Goal: Obtain resource: Obtain resource

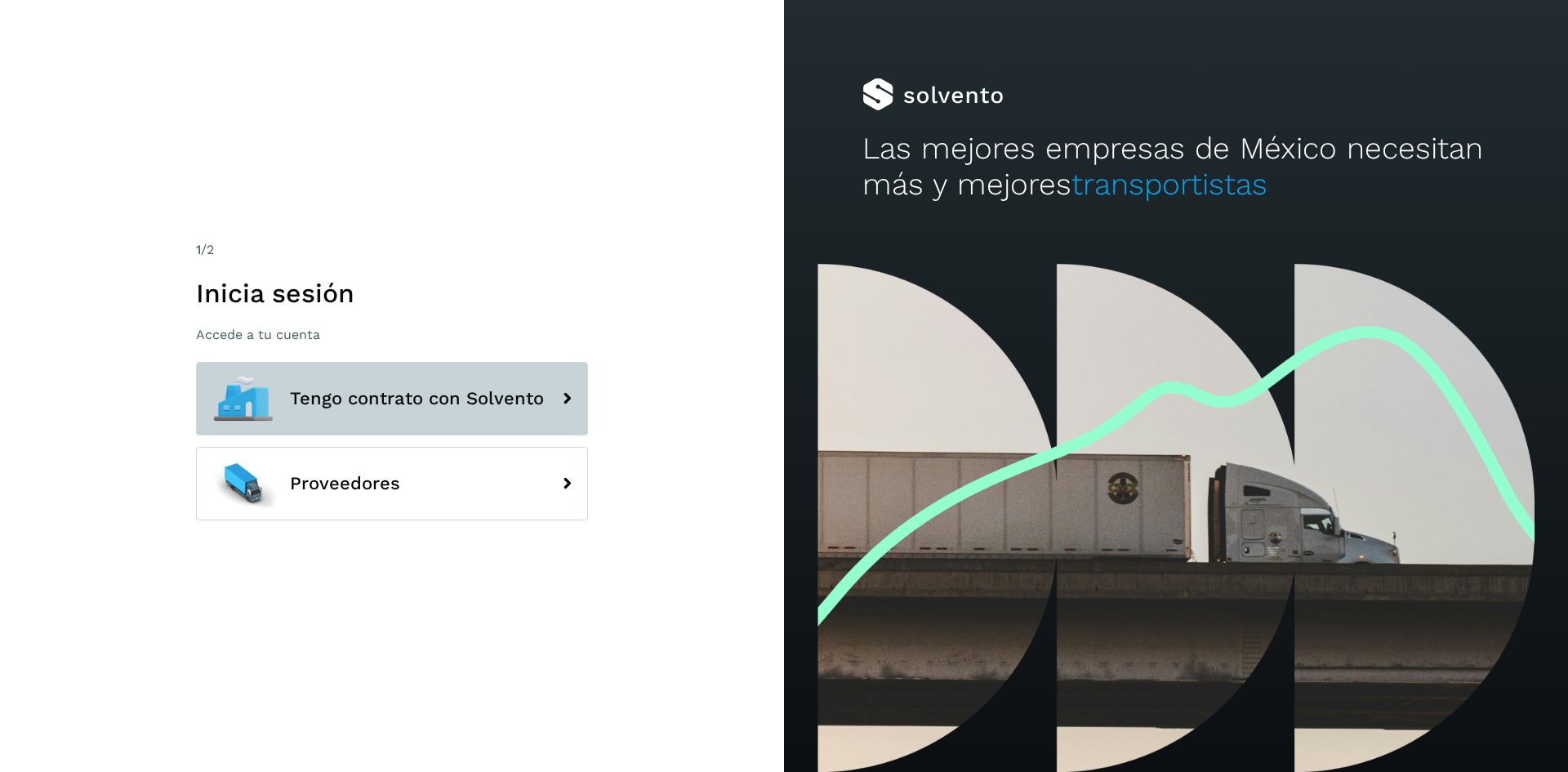
click at [409, 415] on button "Tengo contrato con Solvento" at bounding box center [392, 398] width 392 height 73
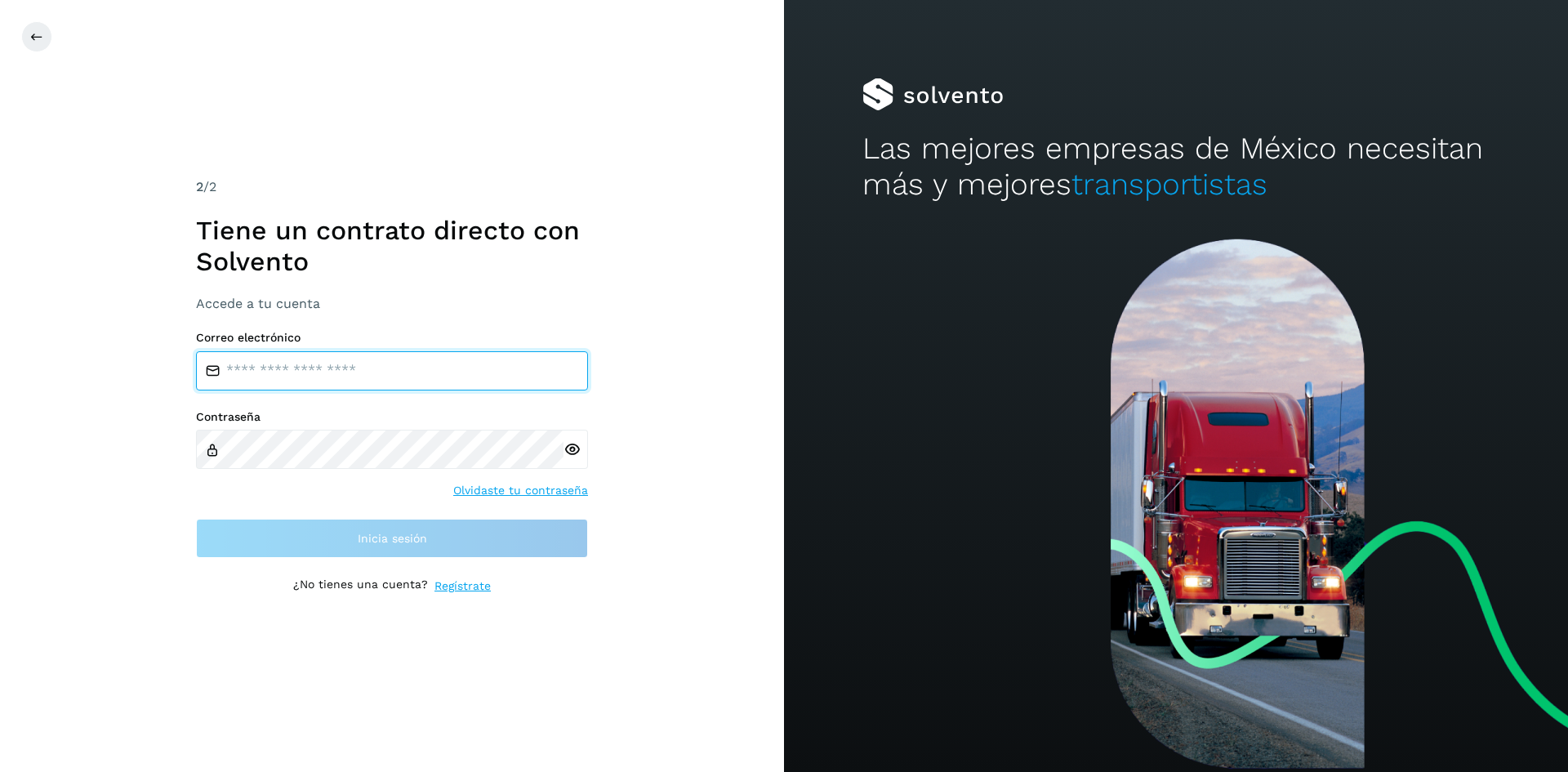
click at [354, 372] on input "email" at bounding box center [392, 371] width 392 height 40
type input "**********"
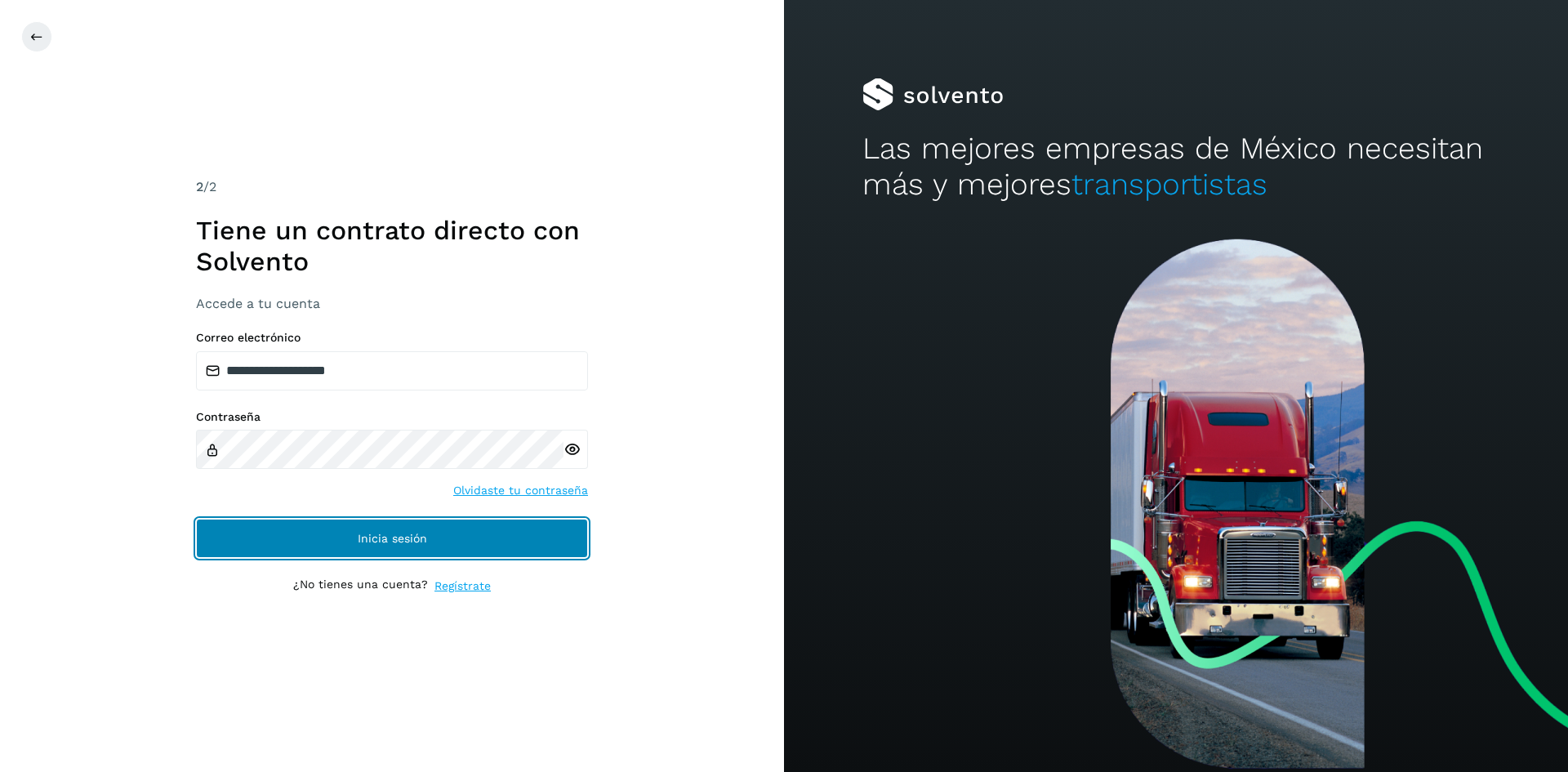
click at [334, 534] on button "Inicia sesión" at bounding box center [392, 539] width 392 height 40
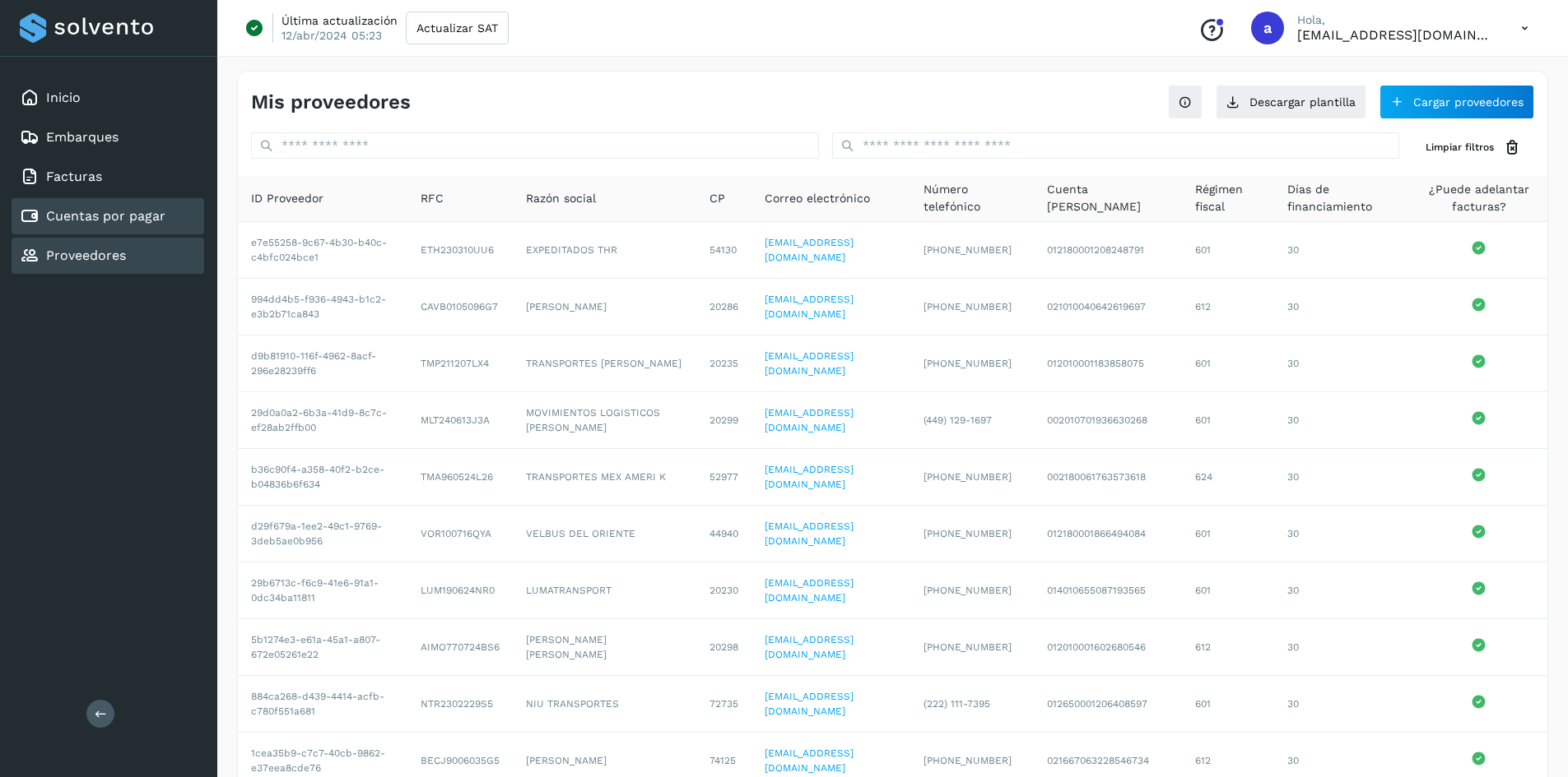
click at [149, 219] on link "Cuentas por pagar" at bounding box center [105, 216] width 120 height 16
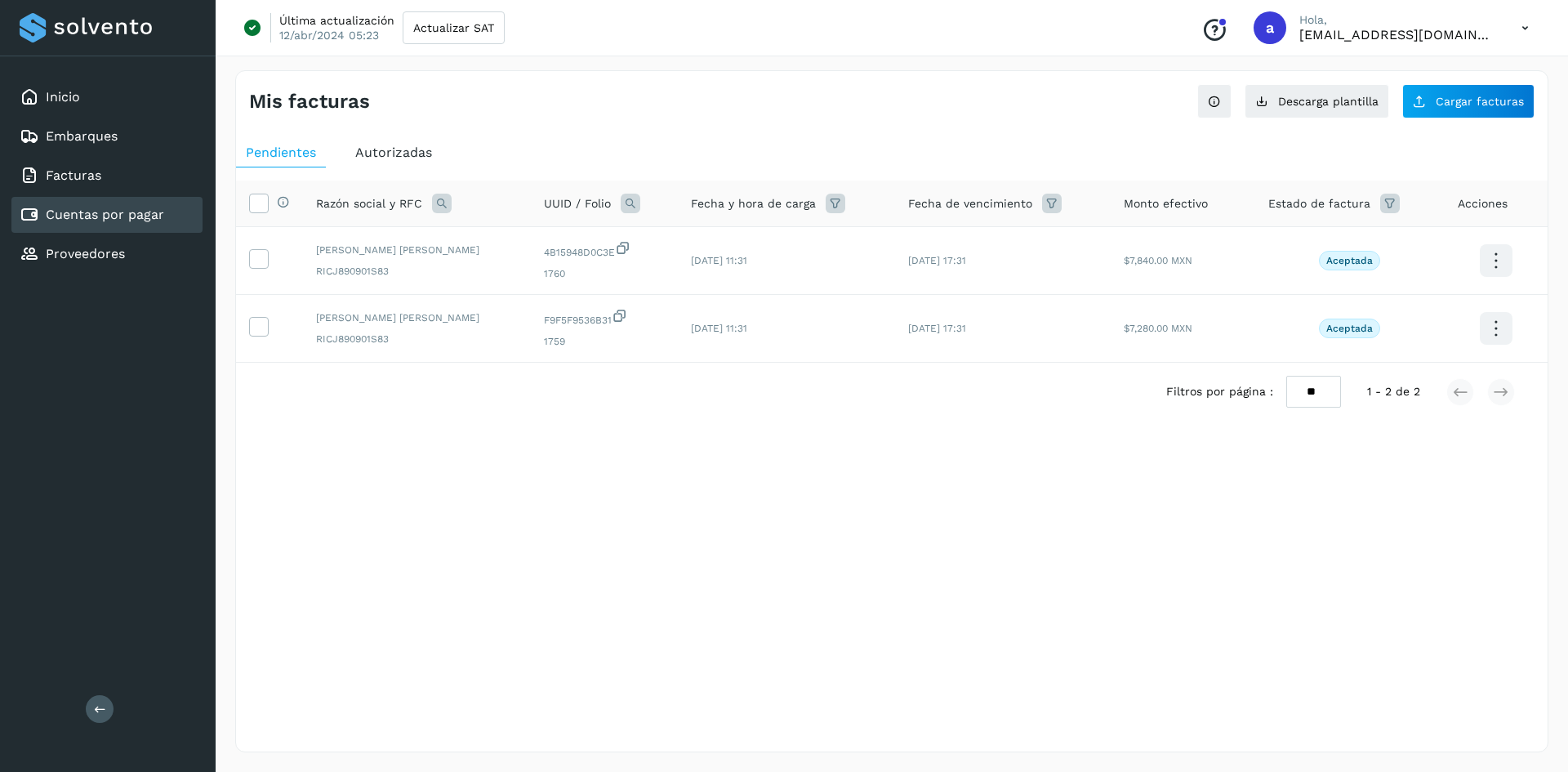
click at [418, 143] on div "Autorizadas" at bounding box center [393, 153] width 96 height 30
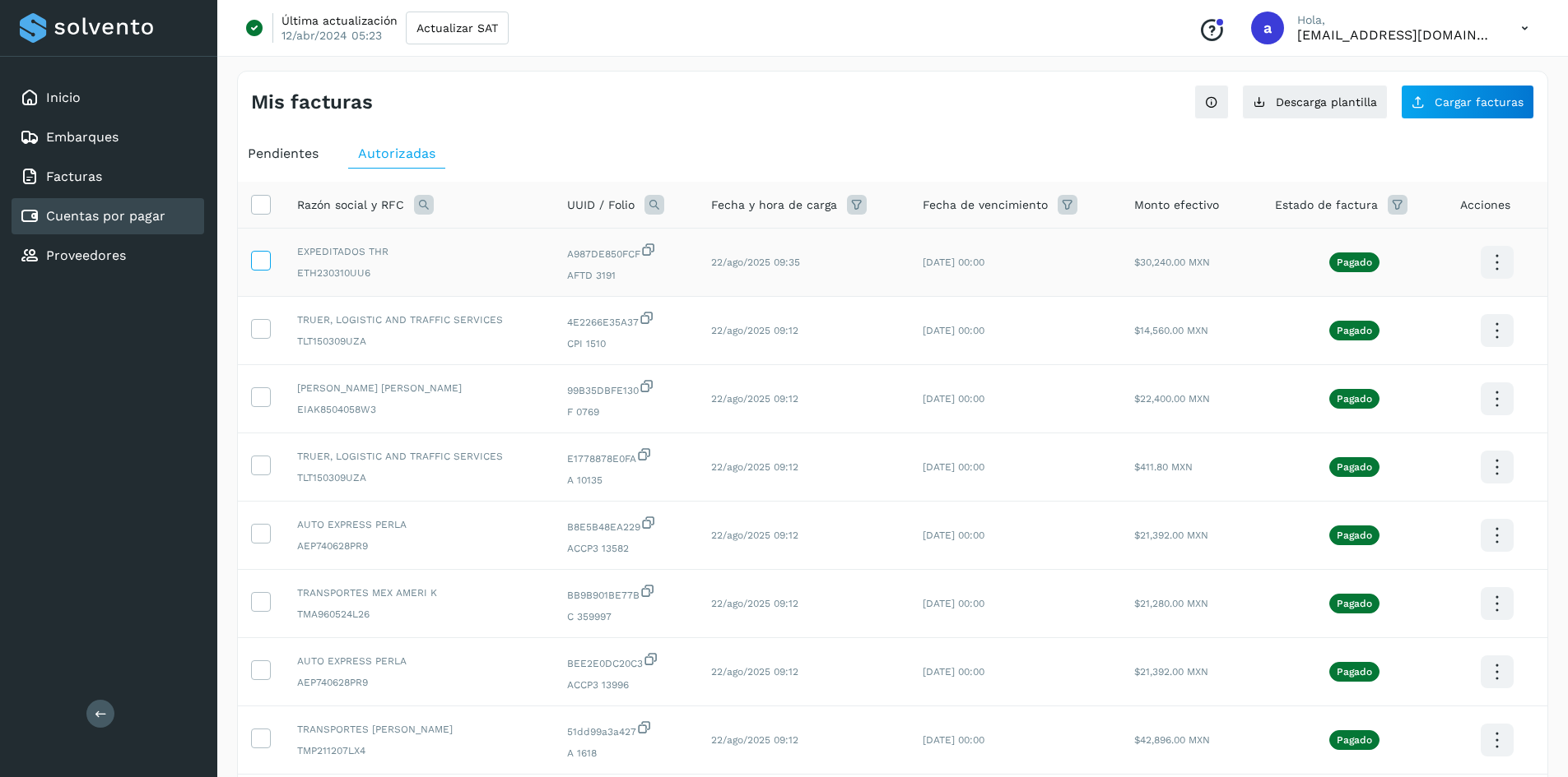
click at [257, 260] on icon at bounding box center [260, 259] width 17 height 17
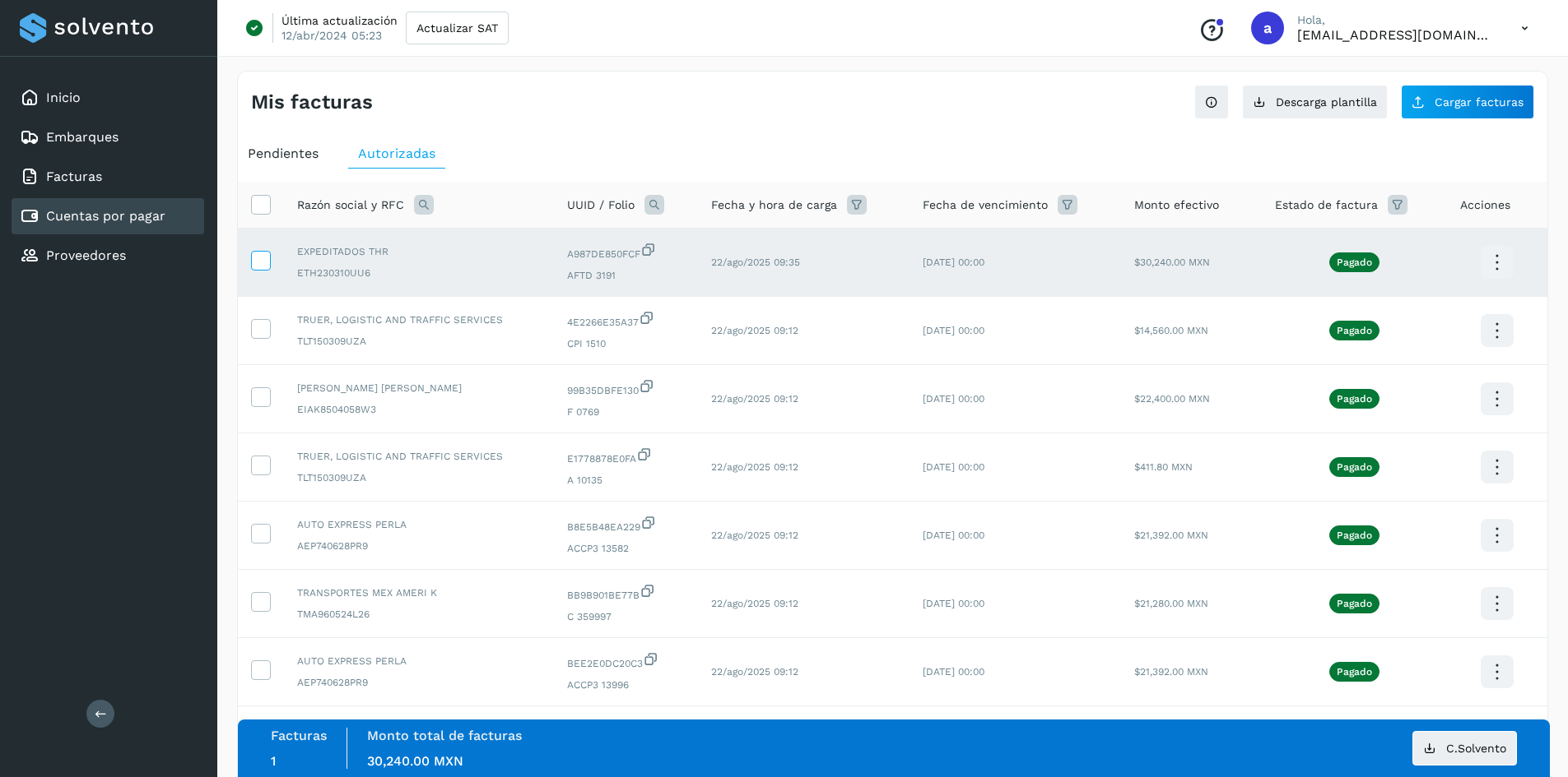
click at [257, 260] on icon at bounding box center [260, 259] width 17 height 17
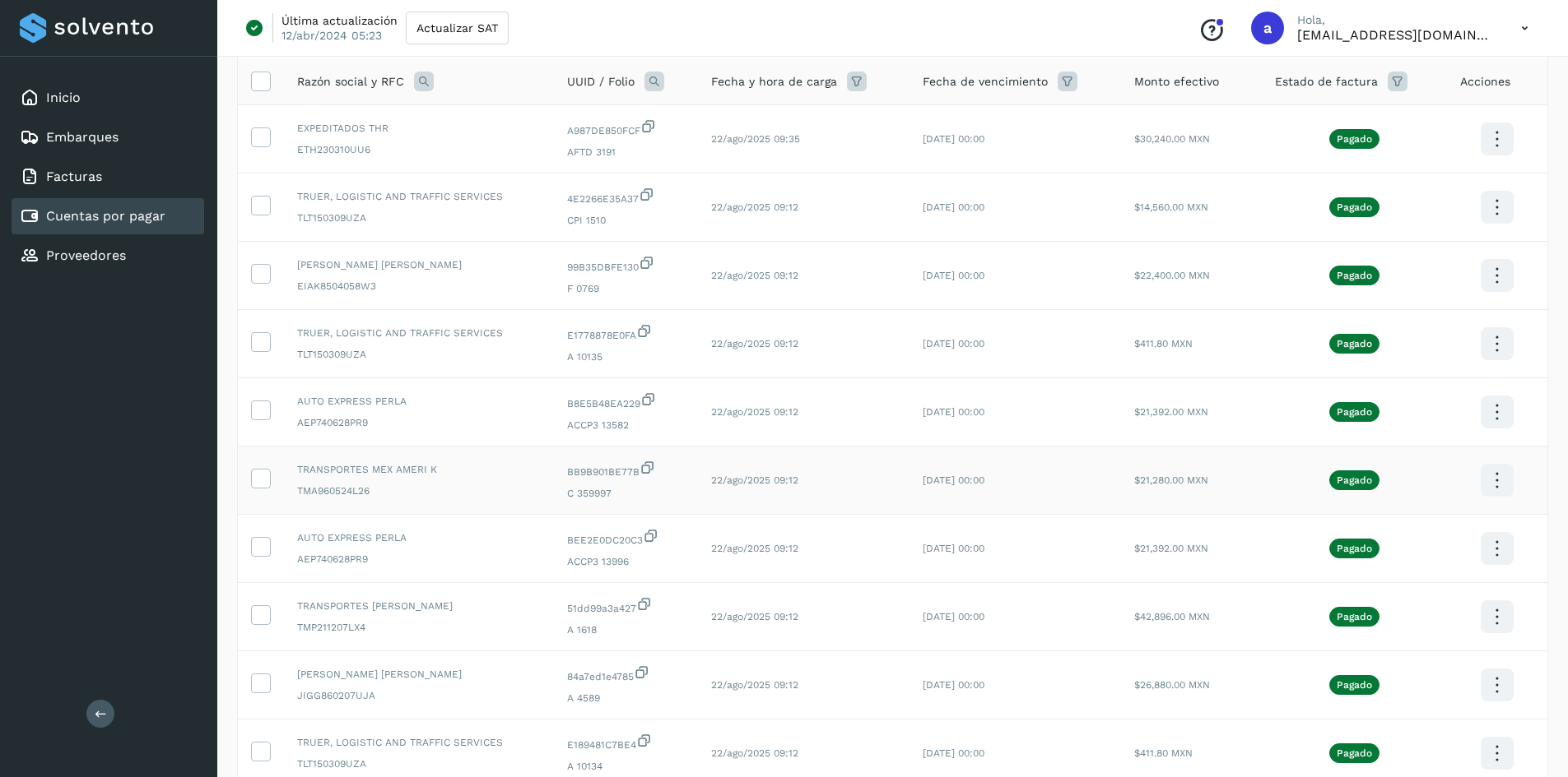
scroll to position [274, 0]
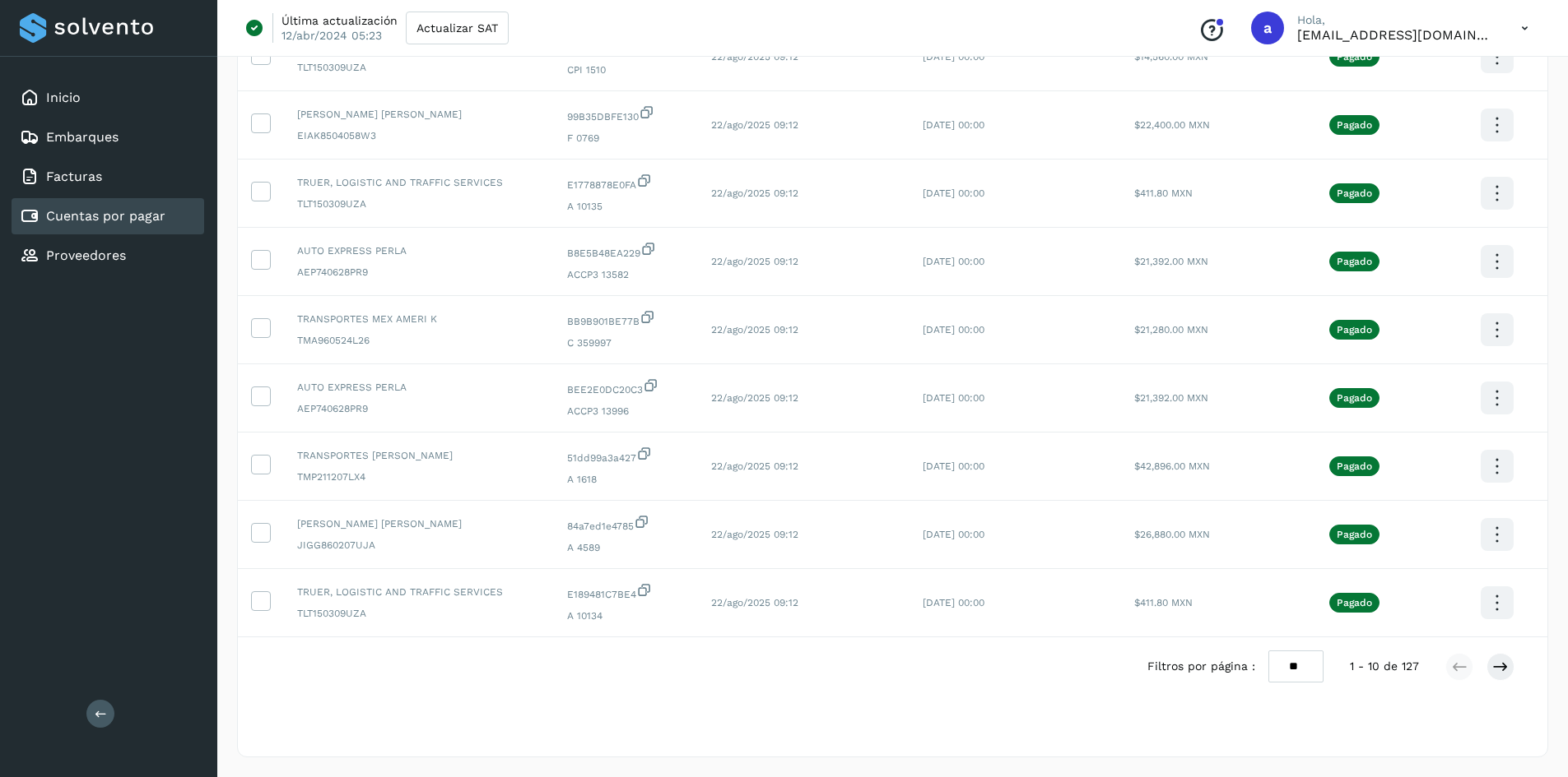
click at [1301, 667] on select "** ** **" at bounding box center [1296, 667] width 55 height 32
select select "**"
click at [1278, 651] on select "** ** **" at bounding box center [1296, 667] width 55 height 32
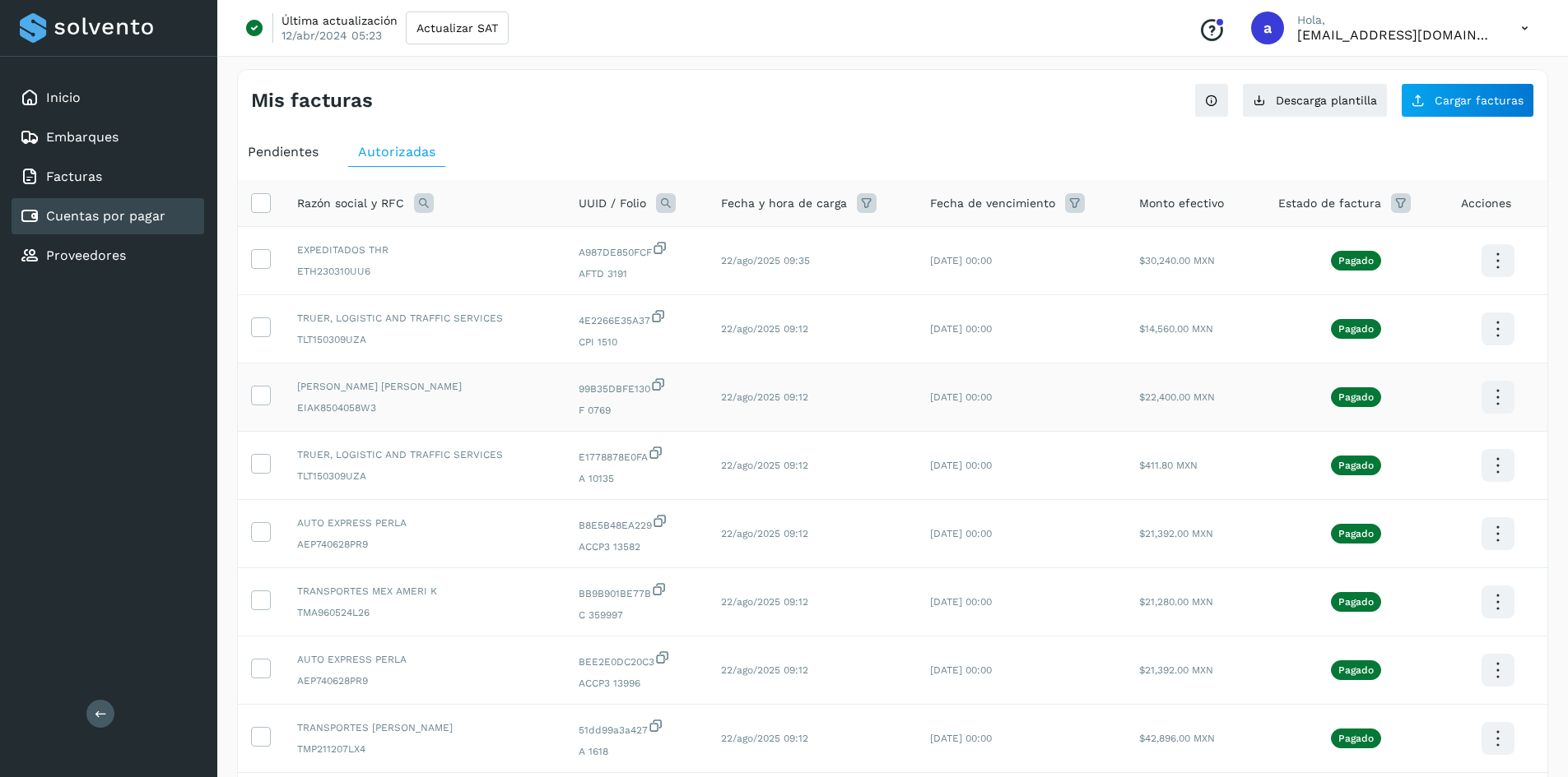
scroll to position [0, 0]
click at [1497, 260] on icon at bounding box center [1497, 262] width 39 height 39
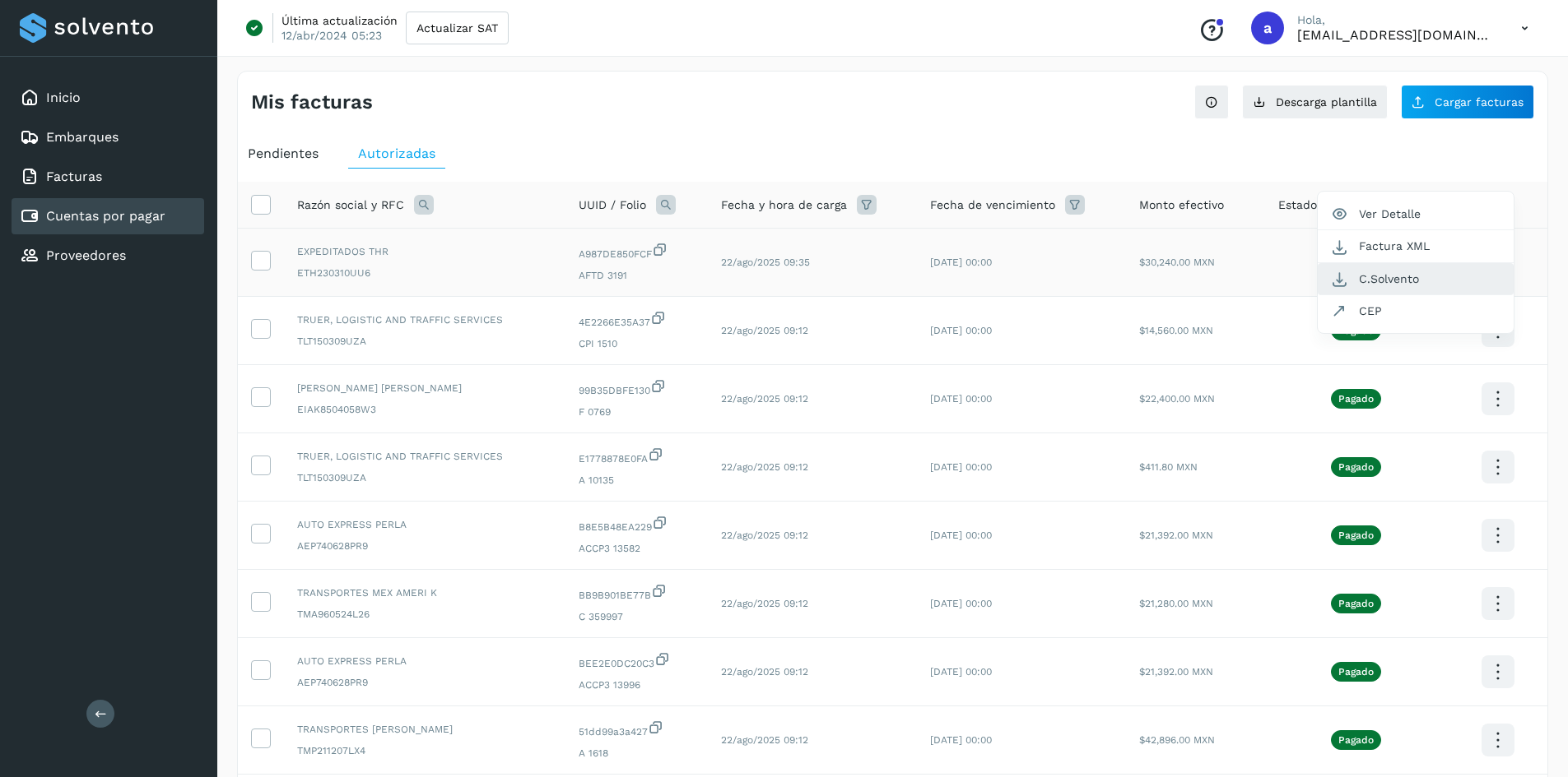
click at [1419, 281] on button "C.Solvento" at bounding box center [1415, 279] width 196 height 32
click at [1498, 282] on icon at bounding box center [1497, 262] width 39 height 39
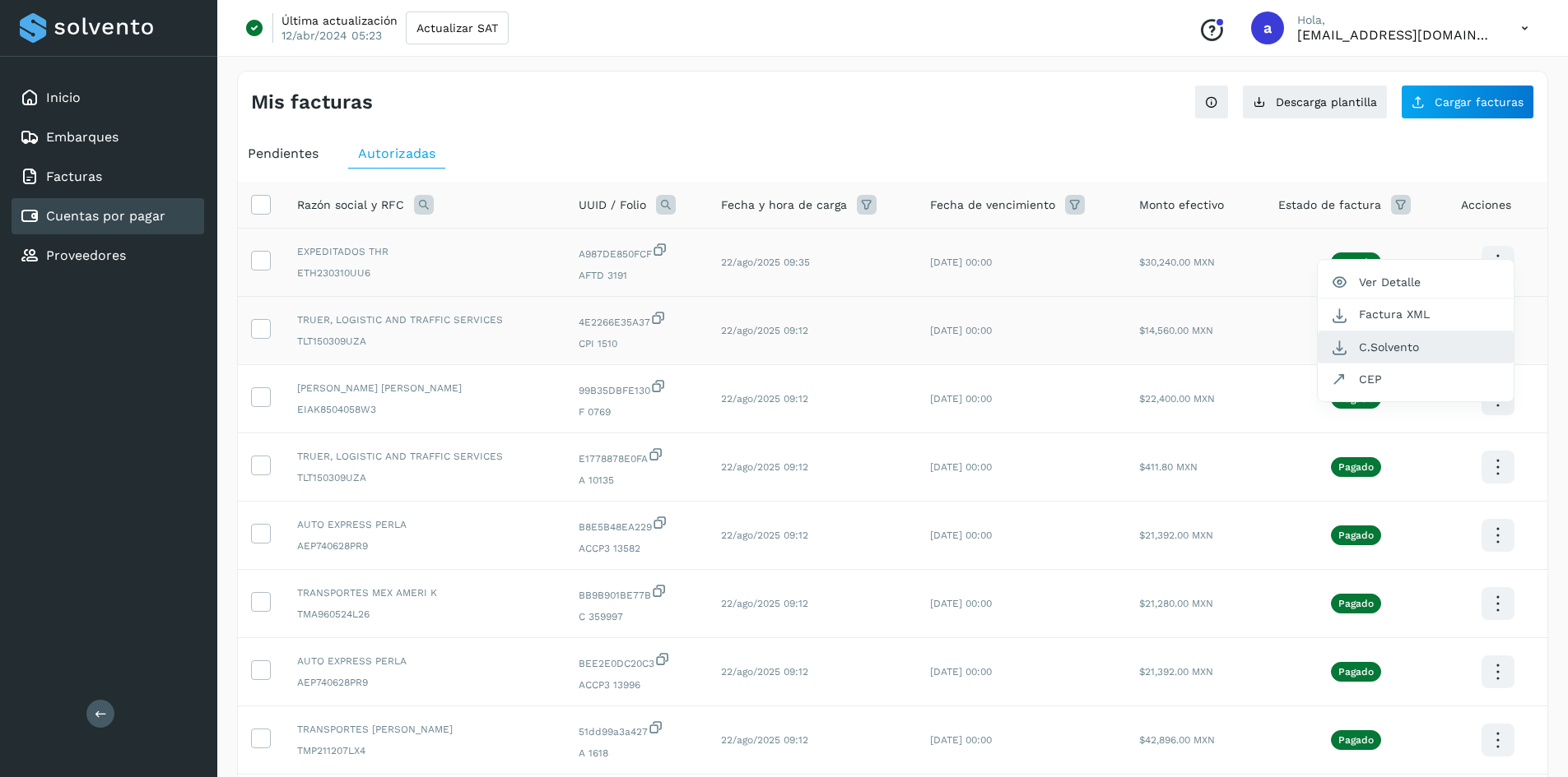
click at [1401, 345] on button "C.Solvento" at bounding box center [1415, 347] width 196 height 32
click at [1492, 282] on icon at bounding box center [1497, 262] width 39 height 39
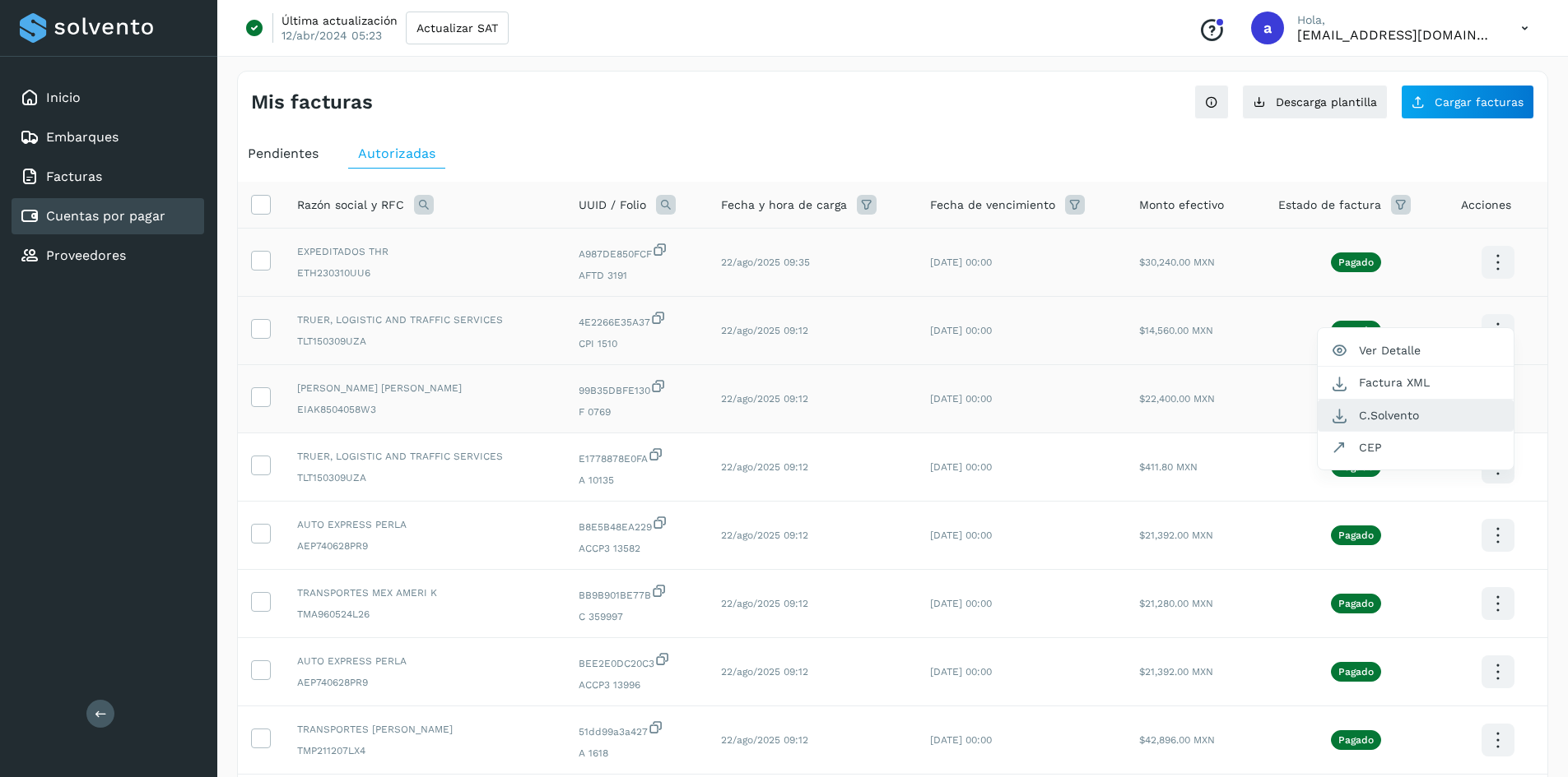
click at [1383, 410] on button "C.Solvento" at bounding box center [1415, 416] width 196 height 32
click at [1492, 282] on icon at bounding box center [1497, 262] width 39 height 39
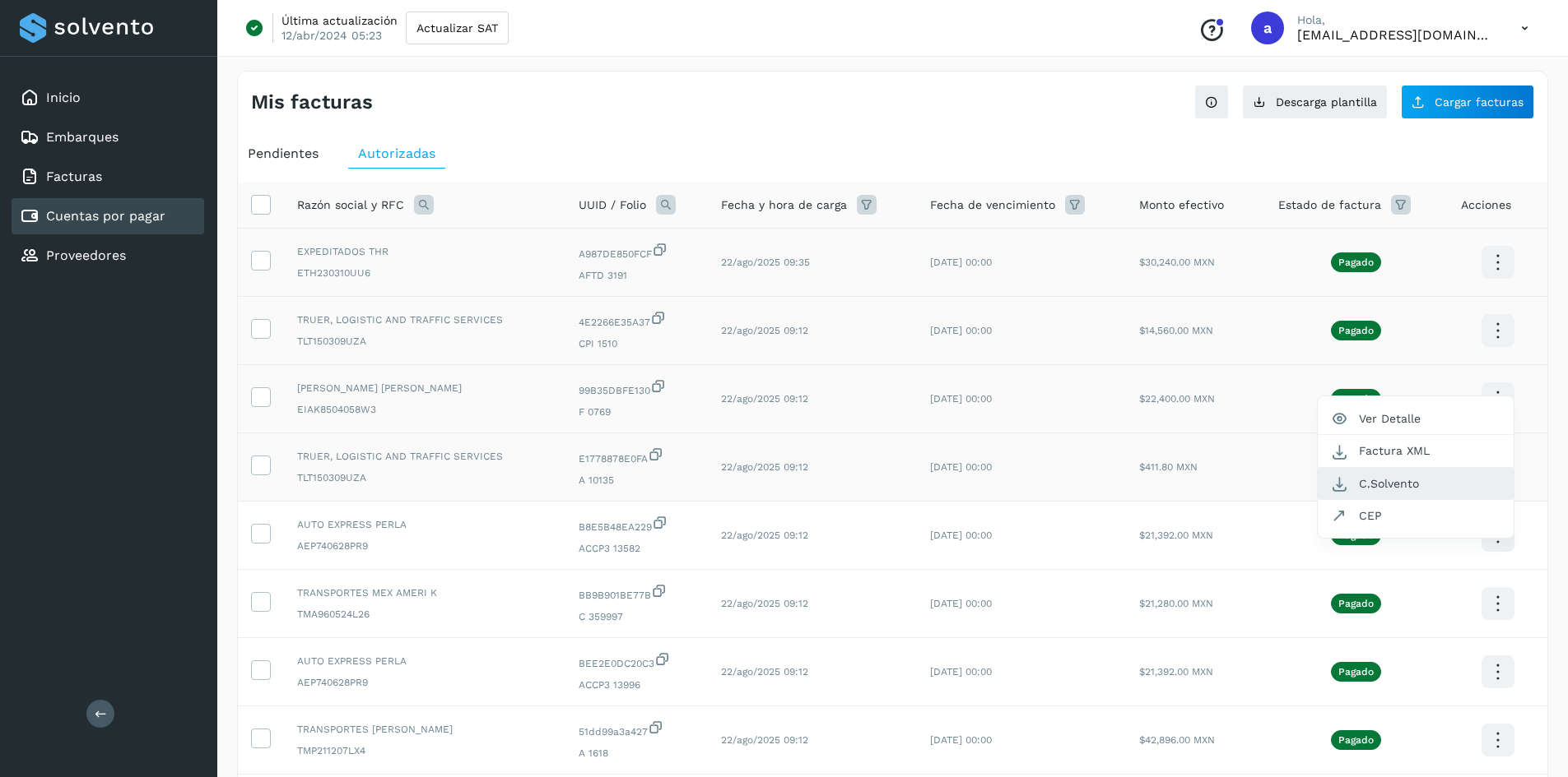
click at [1455, 486] on button "C.Solvento" at bounding box center [1415, 484] width 196 height 32
click at [1497, 282] on icon at bounding box center [1497, 262] width 39 height 39
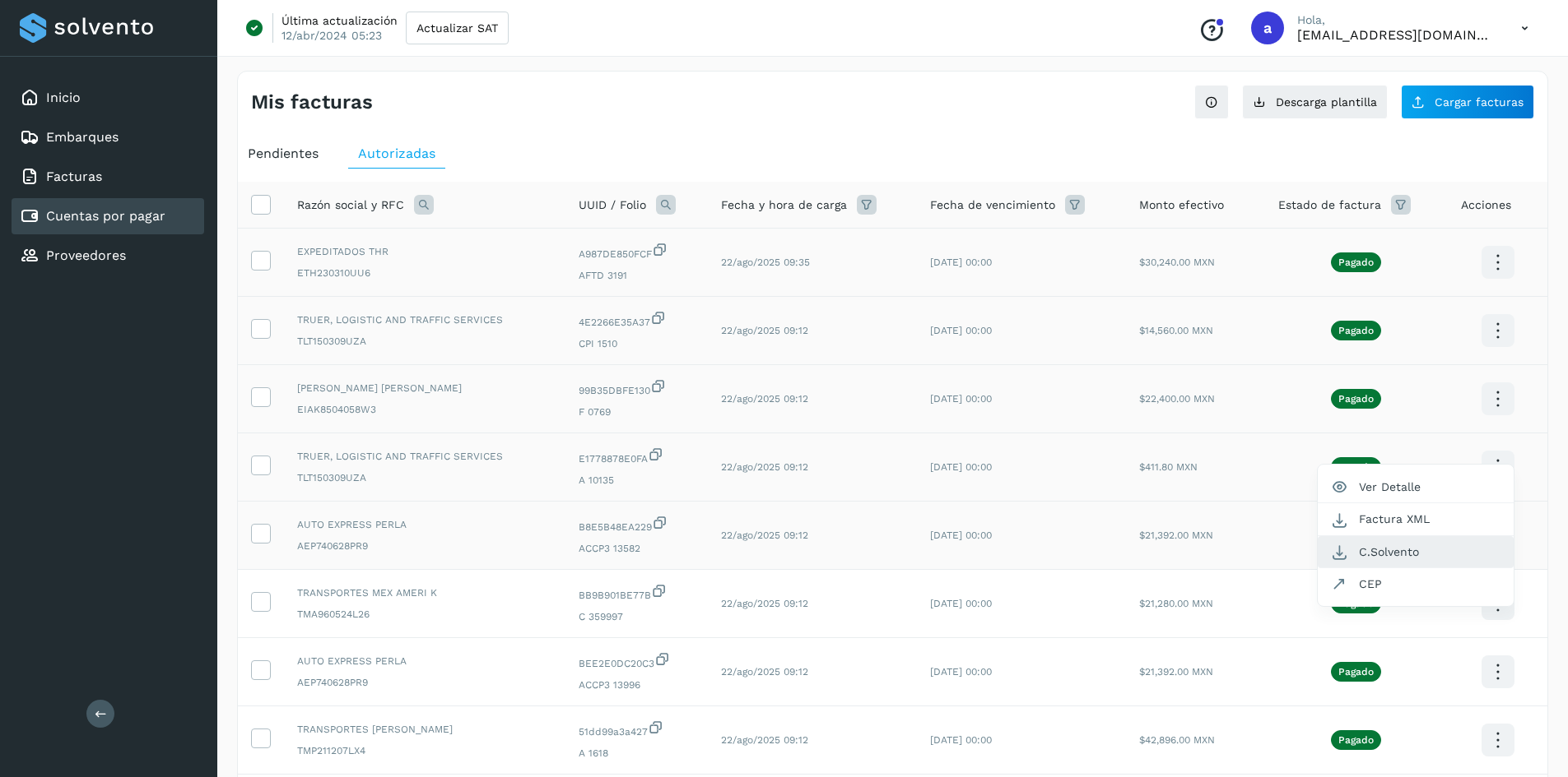
click at [1433, 555] on button "C.Solvento" at bounding box center [1415, 552] width 196 height 32
click at [1501, 282] on icon at bounding box center [1497, 262] width 39 height 39
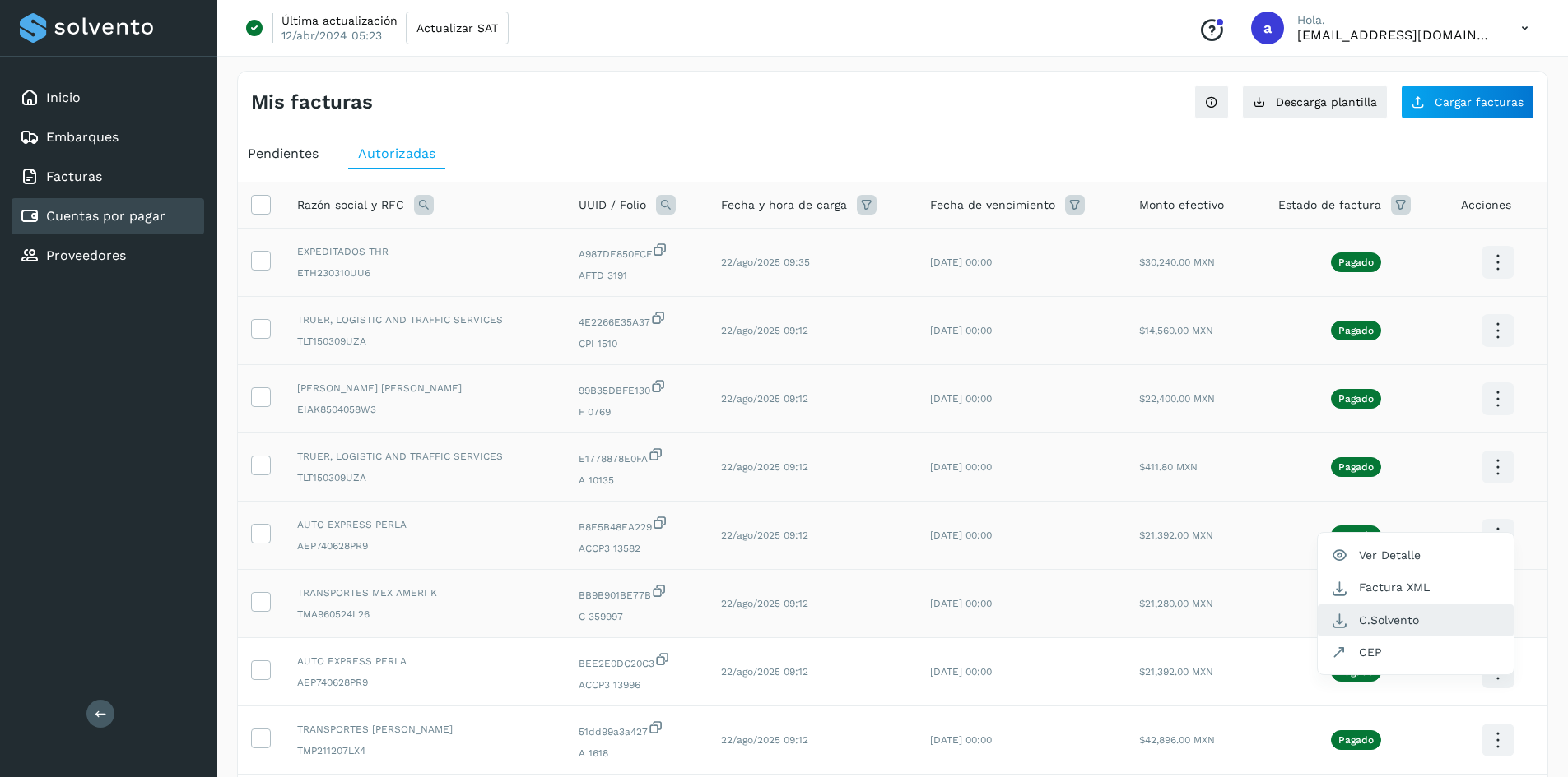
click at [1440, 626] on button "C.Solvento" at bounding box center [1415, 620] width 196 height 32
click at [1496, 282] on icon at bounding box center [1497, 262] width 39 height 39
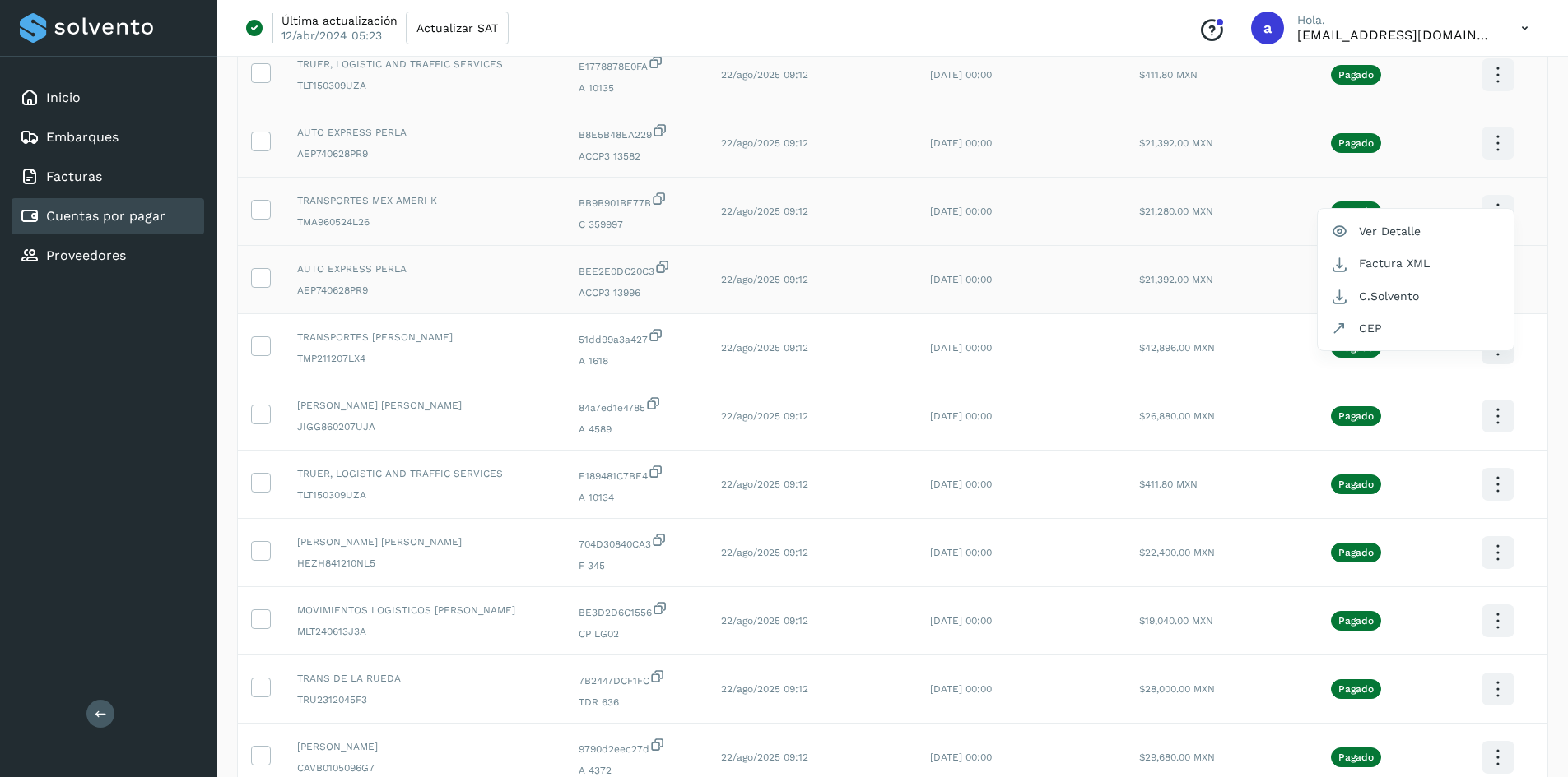
scroll to position [411, 0]
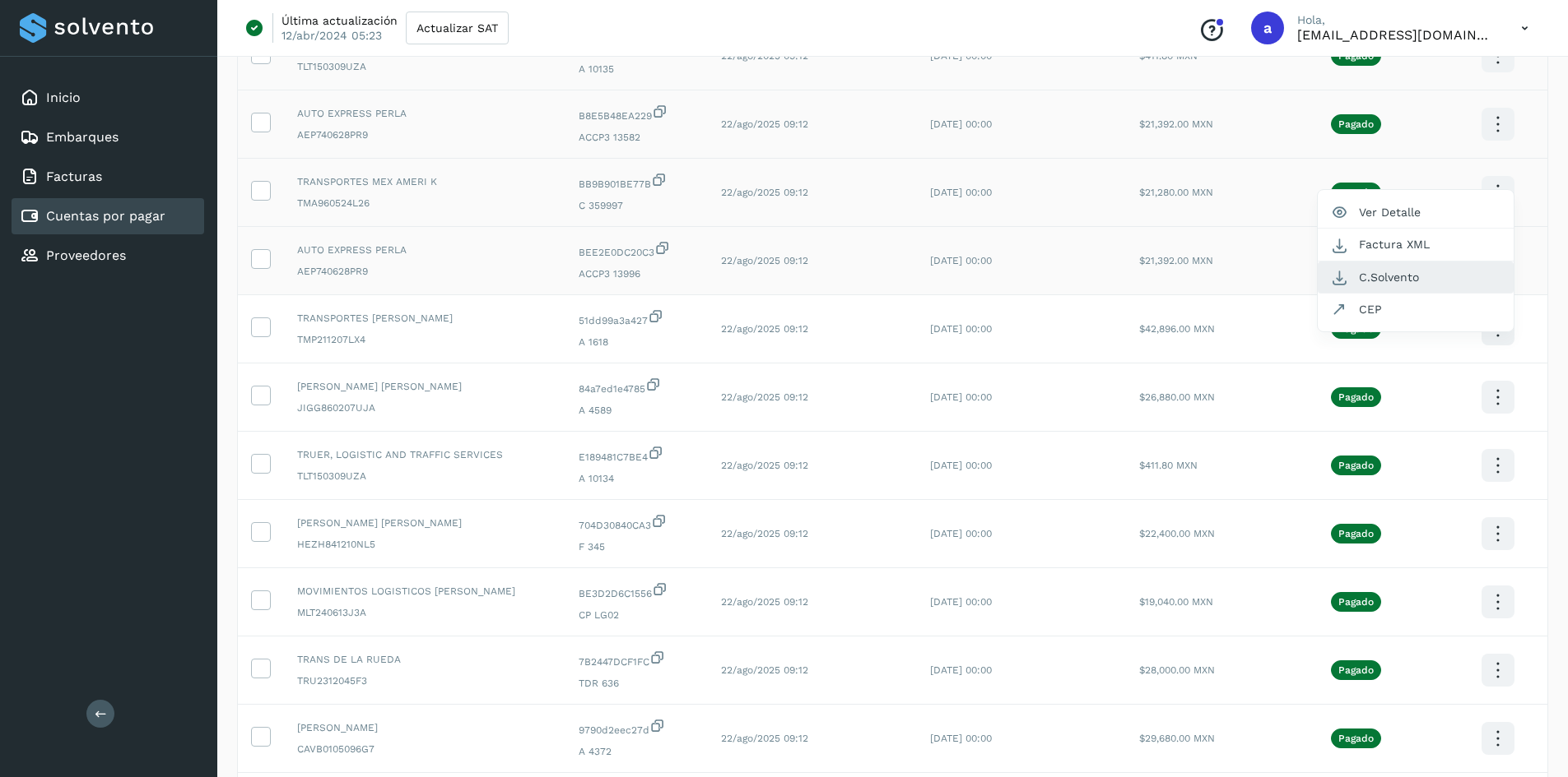
click at [1424, 277] on button "C.Solvento" at bounding box center [1415, 277] width 196 height 32
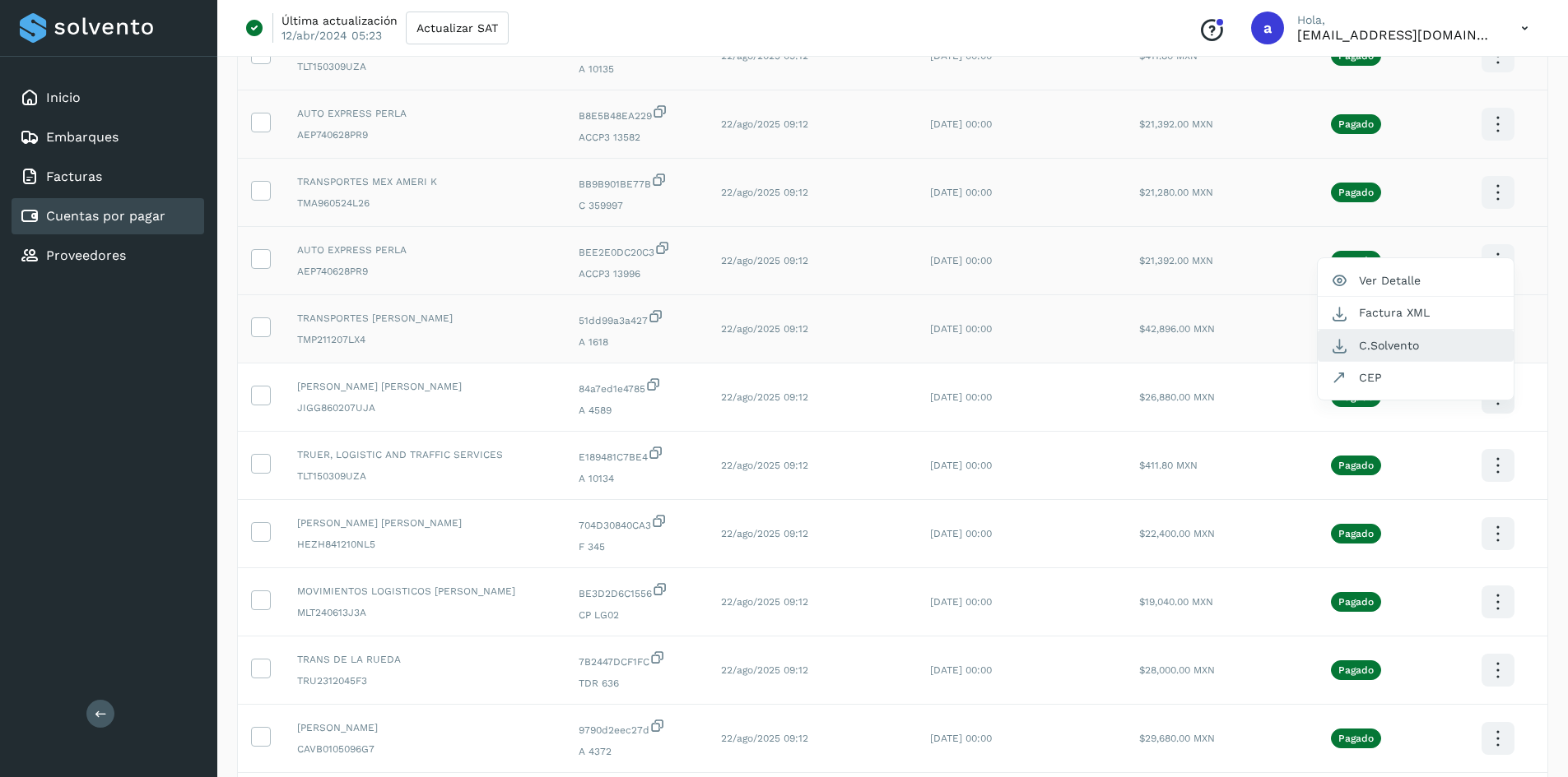
click at [1433, 347] on button "C.Solvento" at bounding box center [1415, 345] width 196 height 32
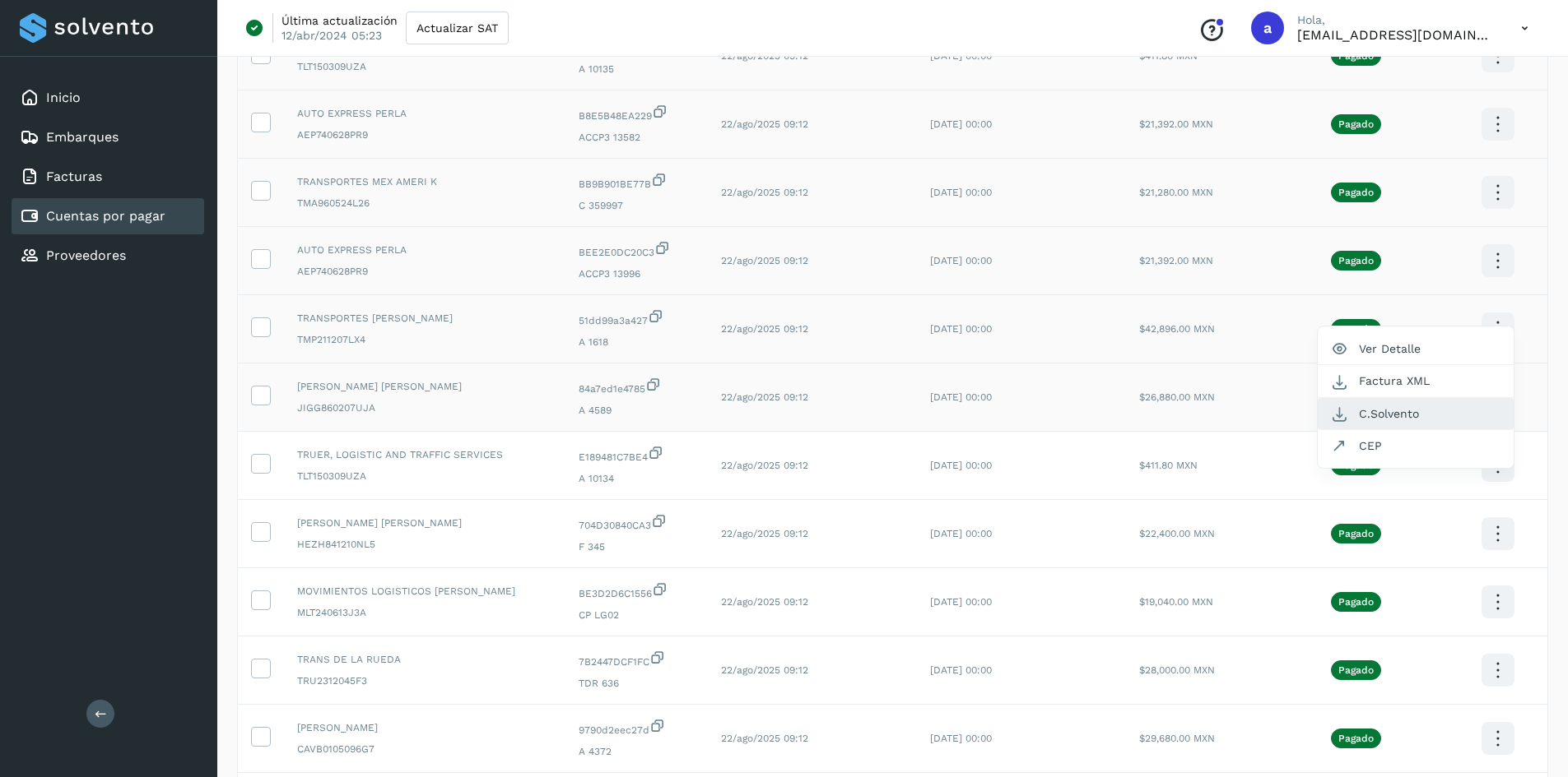
click at [1417, 414] on button "C.Solvento" at bounding box center [1415, 414] width 196 height 32
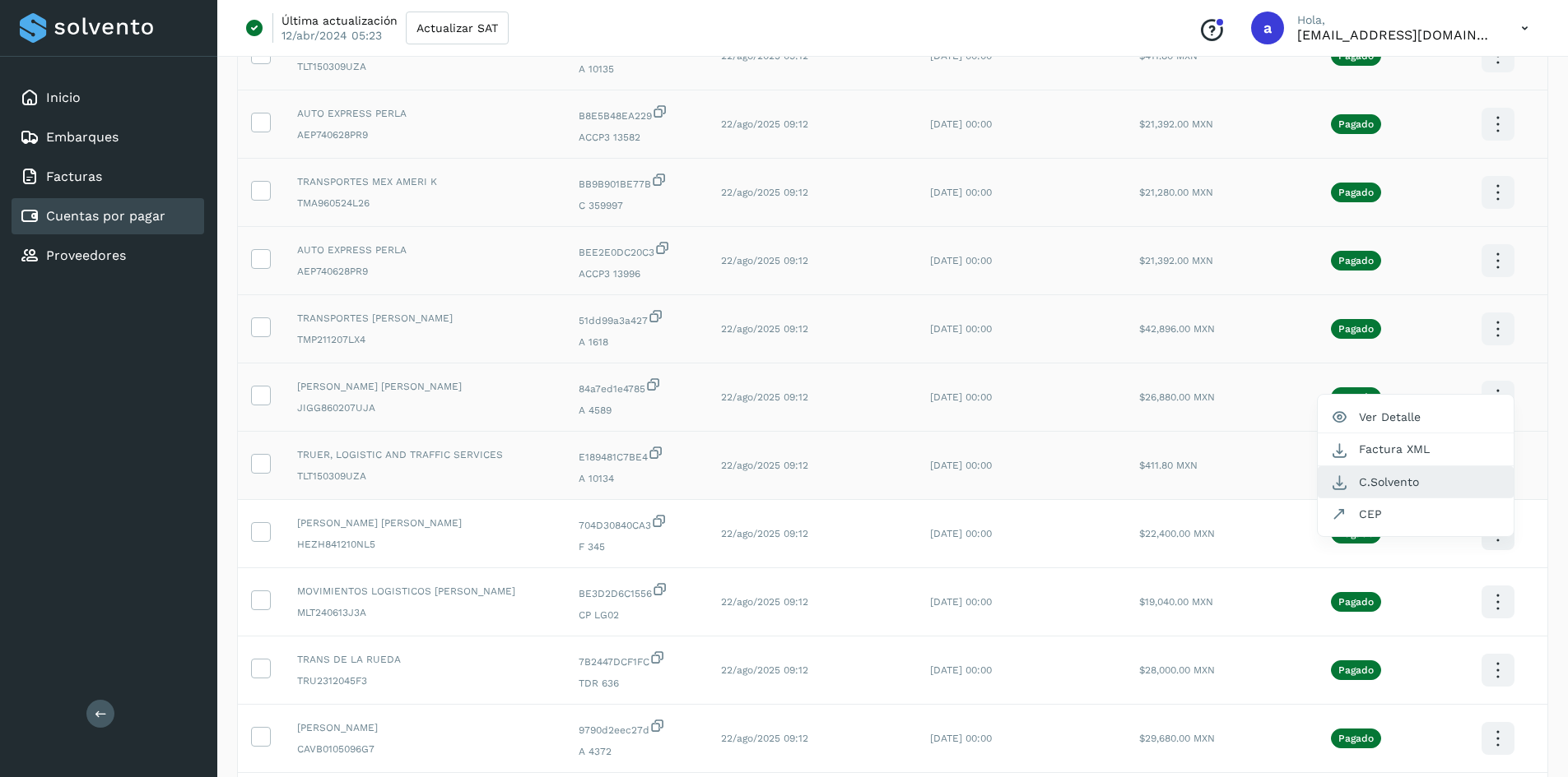
click at [1446, 482] on button "C.Solvento" at bounding box center [1415, 482] width 196 height 32
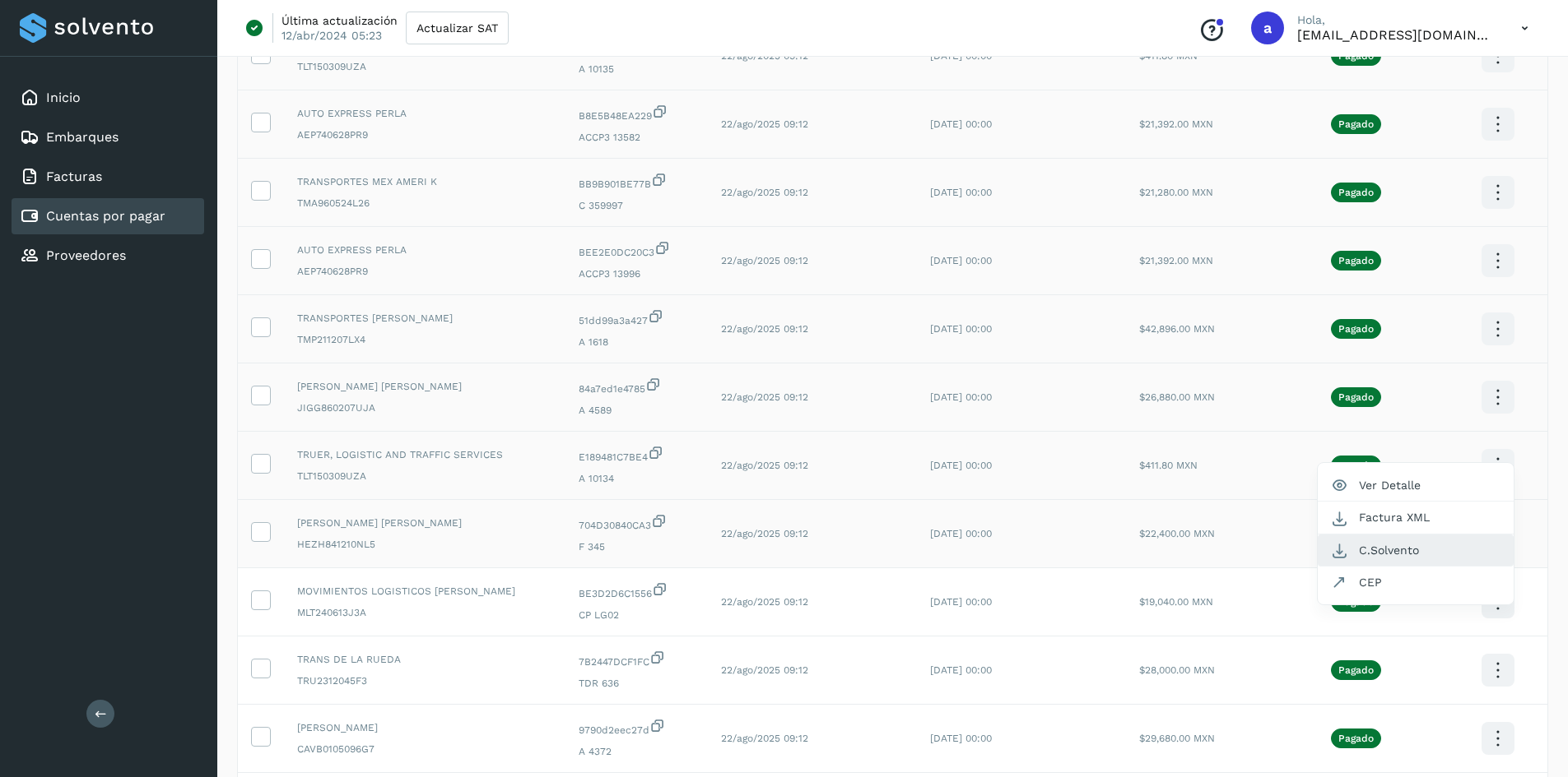
click at [1440, 545] on button "C.Solvento" at bounding box center [1415, 550] width 196 height 32
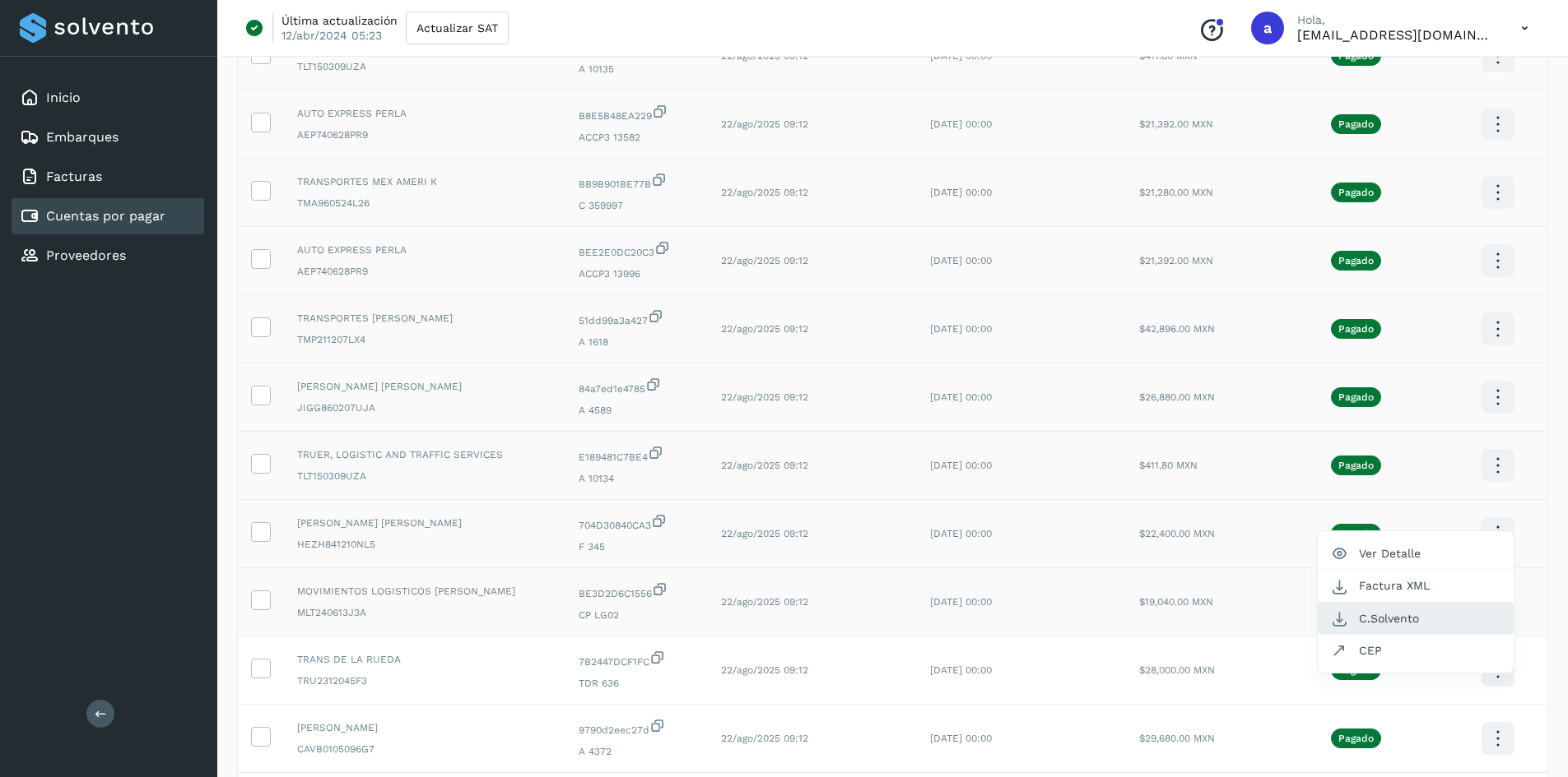
click at [1419, 619] on button "C.Solvento" at bounding box center [1415, 618] width 196 height 32
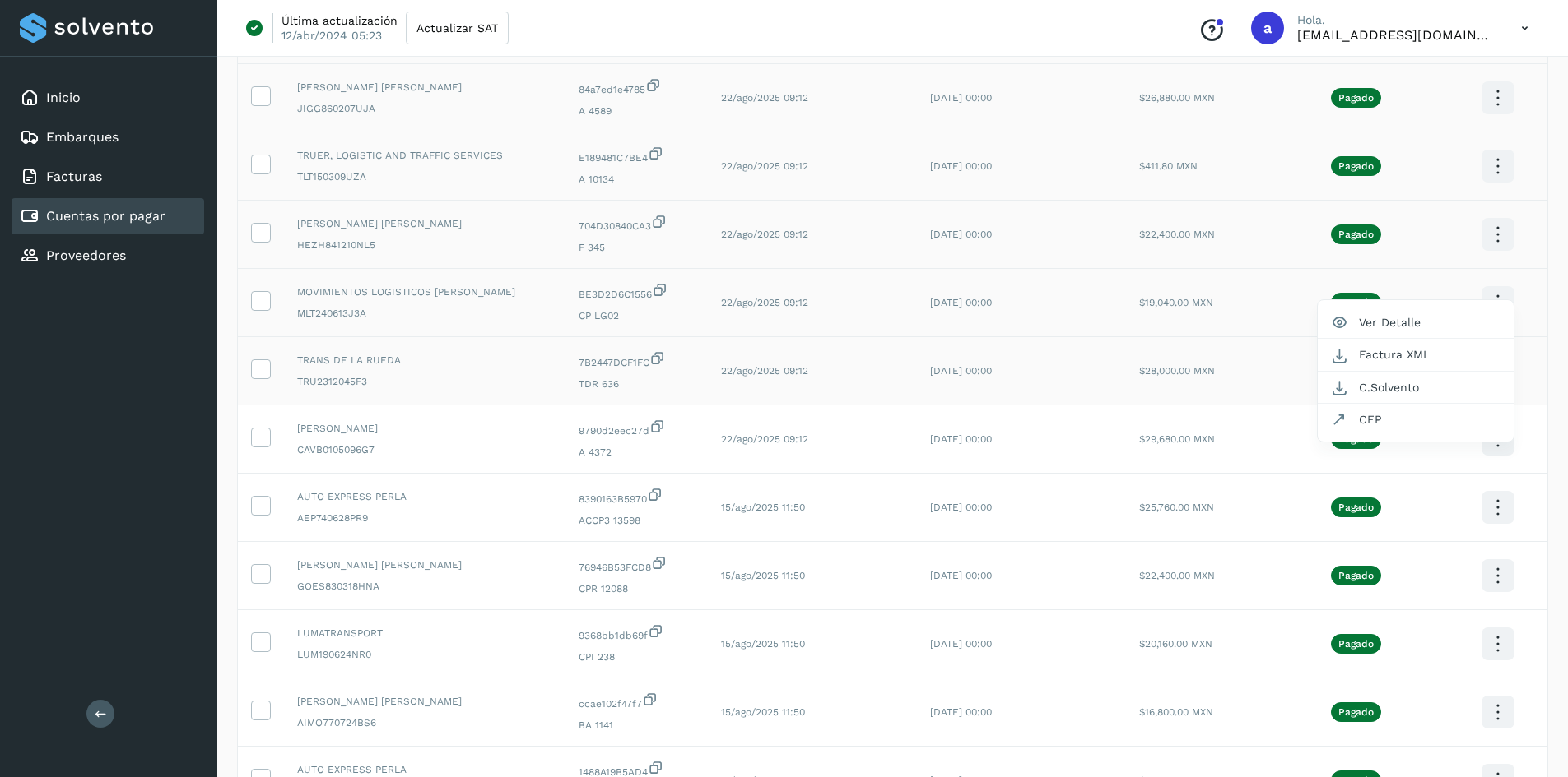
scroll to position [740, 0]
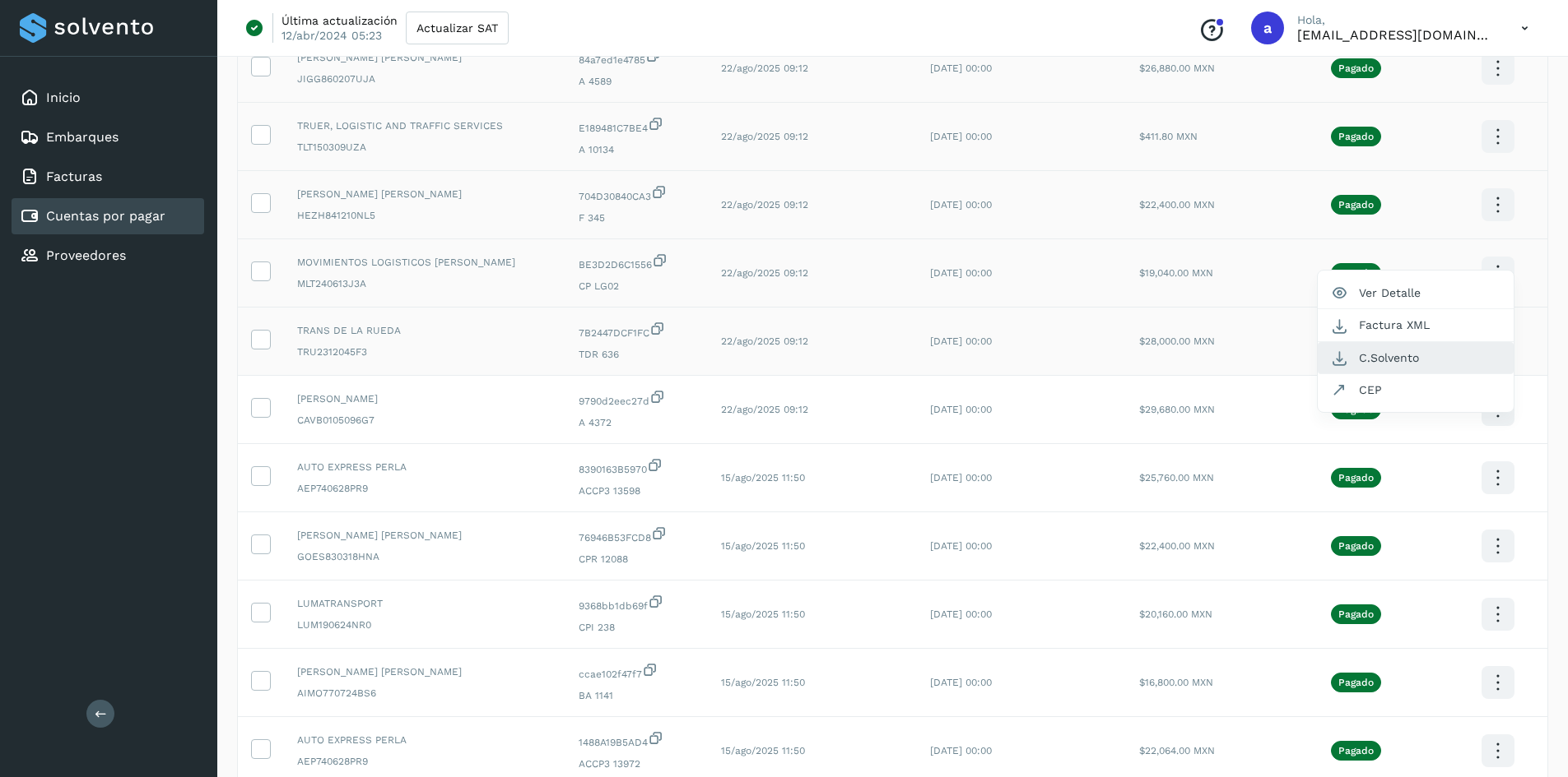
click at [1385, 365] on button "C.Solvento" at bounding box center [1415, 358] width 196 height 32
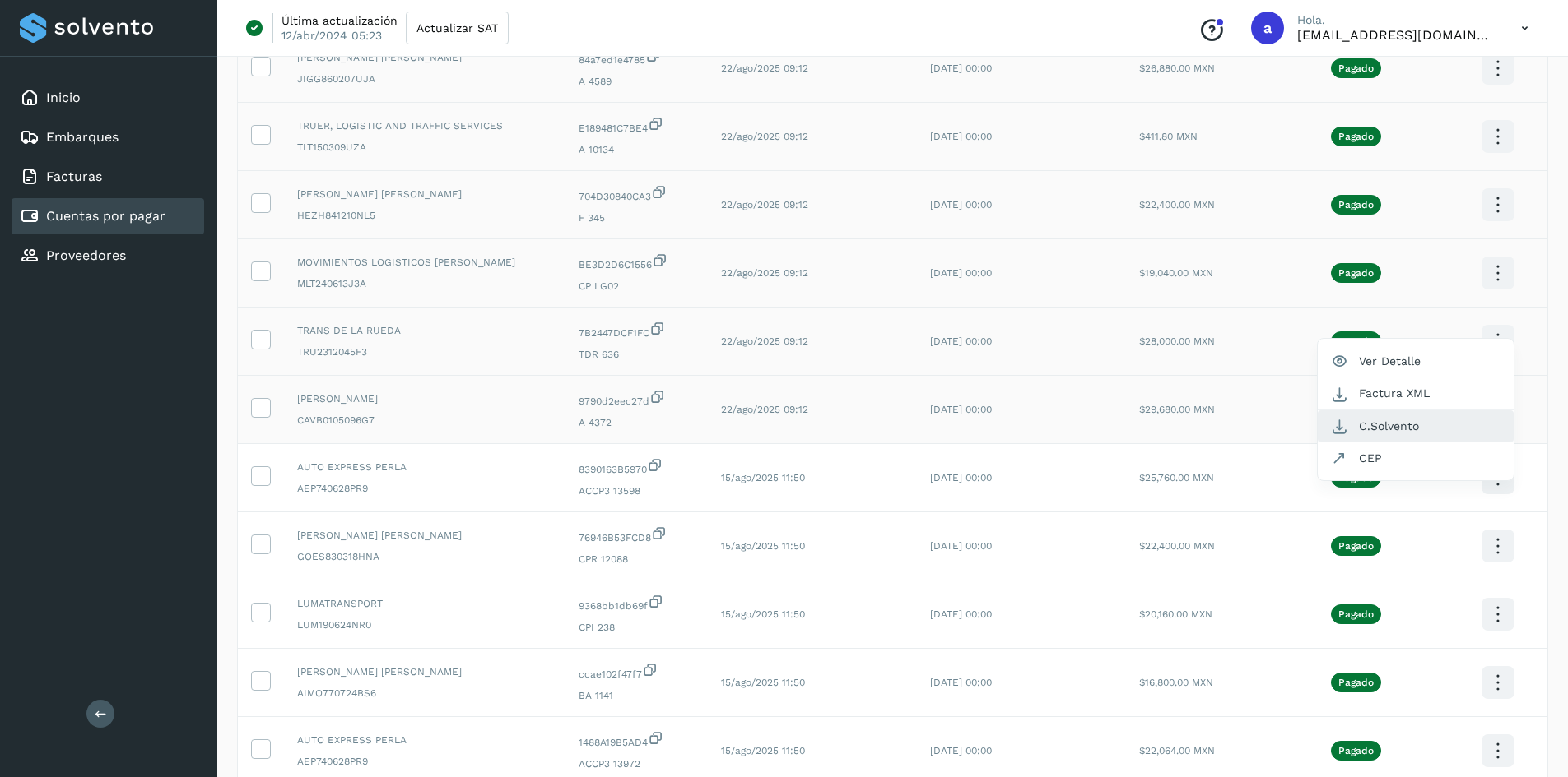
click at [1437, 430] on button "C.Solvento" at bounding box center [1415, 426] width 196 height 32
